Goal: Task Accomplishment & Management: Manage account settings

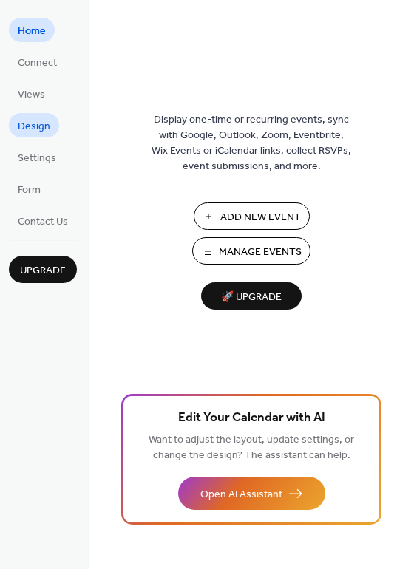
click at [40, 123] on span "Design" at bounding box center [34, 127] width 33 height 16
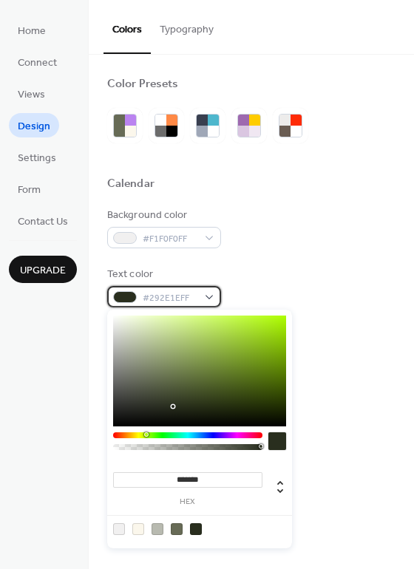
click at [206, 296] on div "#292E1EFF" at bounding box center [164, 296] width 114 height 21
type input "*******"
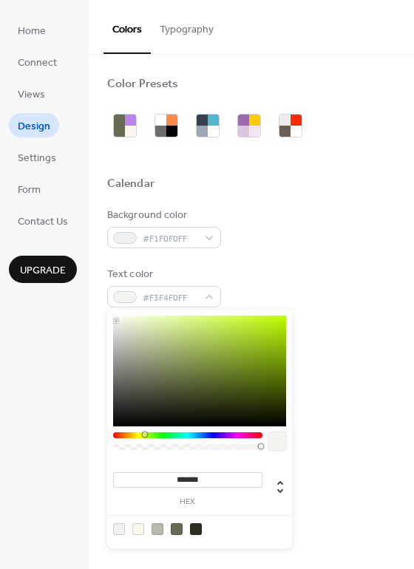
click at [116, 321] on div at bounding box center [199, 370] width 173 height 111
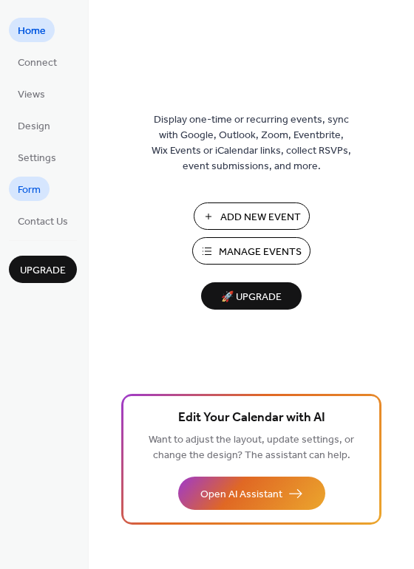
click at [26, 187] on span "Form" at bounding box center [29, 190] width 23 height 16
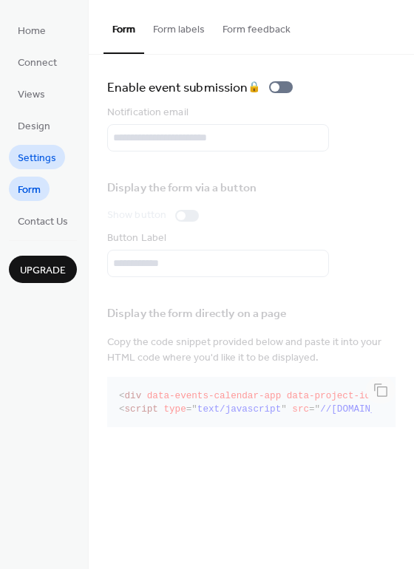
click at [40, 160] on span "Settings" at bounding box center [37, 159] width 38 height 16
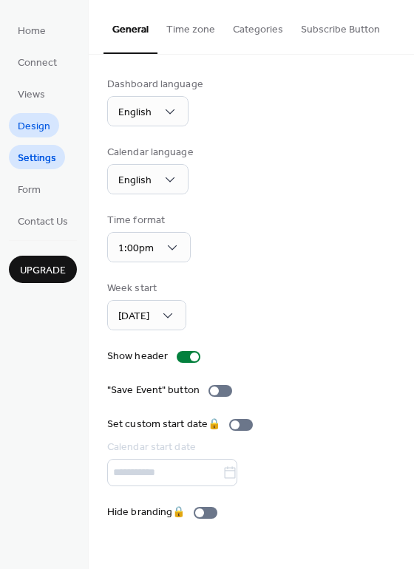
click at [30, 133] on span "Design" at bounding box center [34, 127] width 33 height 16
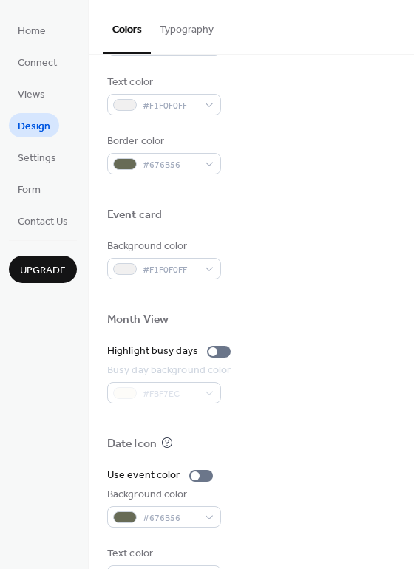
scroll to position [631, 0]
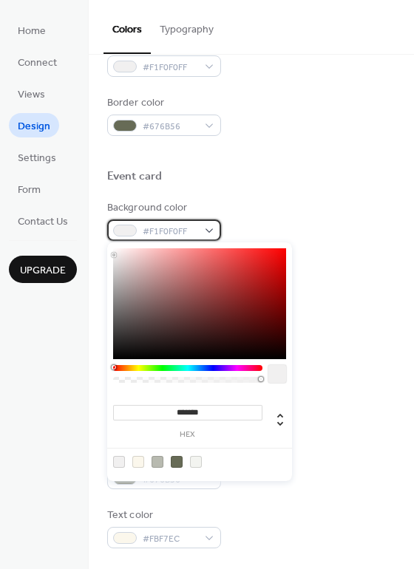
click at [210, 225] on div "#F1F0F0FF" at bounding box center [164, 229] width 114 height 21
click at [172, 462] on div at bounding box center [177, 462] width 12 height 12
type input "*******"
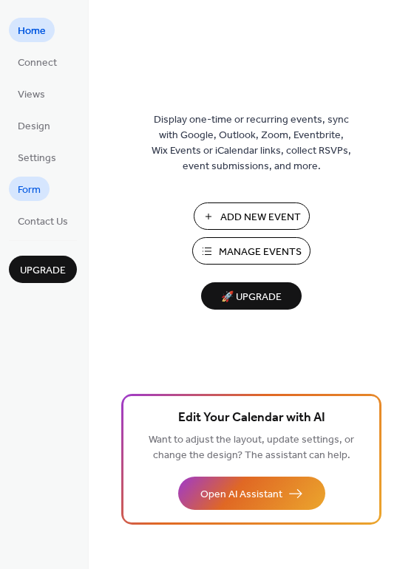
click at [33, 189] on span "Form" at bounding box center [29, 190] width 23 height 16
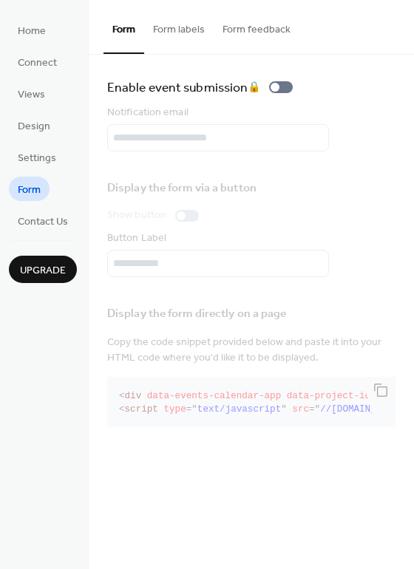
click at [156, 27] on button "Form labels" at bounding box center [178, 26] width 69 height 52
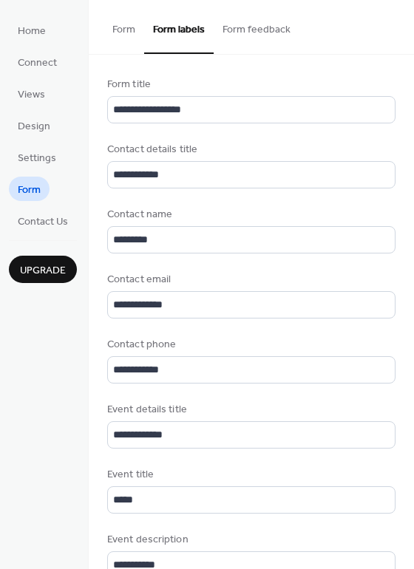
click at [227, 30] on button "Form feedback" at bounding box center [257, 26] width 86 height 52
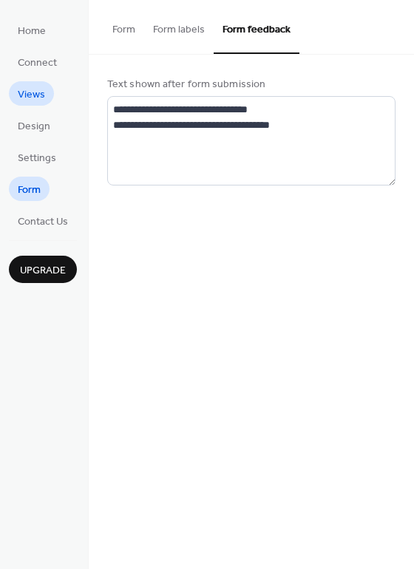
click at [29, 89] on span "Views" at bounding box center [31, 95] width 27 height 16
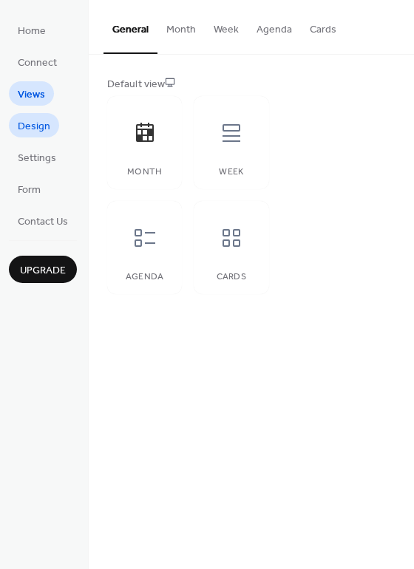
click at [40, 125] on span "Design" at bounding box center [34, 127] width 33 height 16
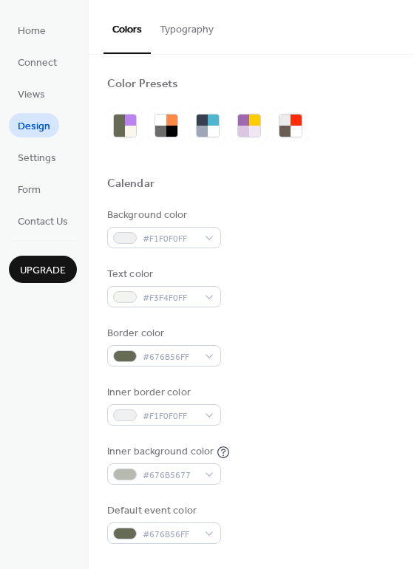
click at [185, 27] on button "Typography" at bounding box center [187, 26] width 72 height 52
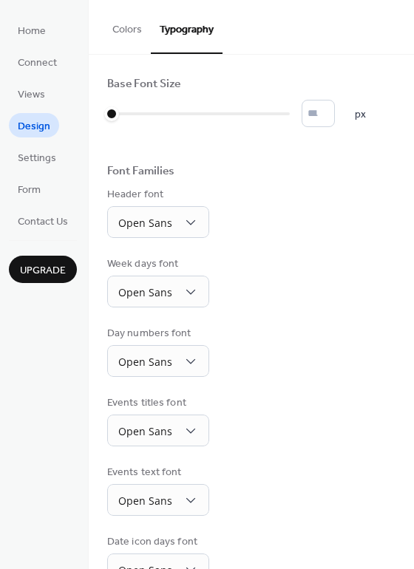
click at [131, 30] on button "Colors" at bounding box center [126, 26] width 47 height 52
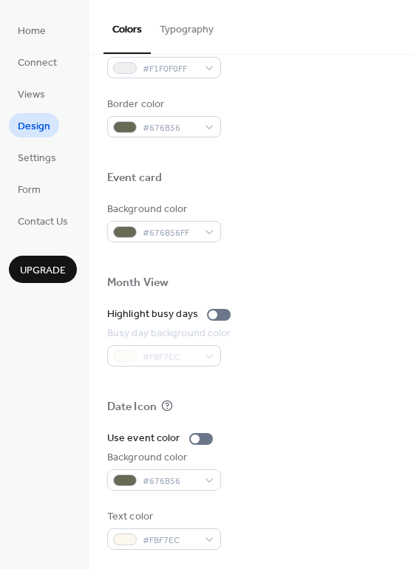
scroll to position [631, 0]
